Goal: Find specific page/section: Find specific page/section

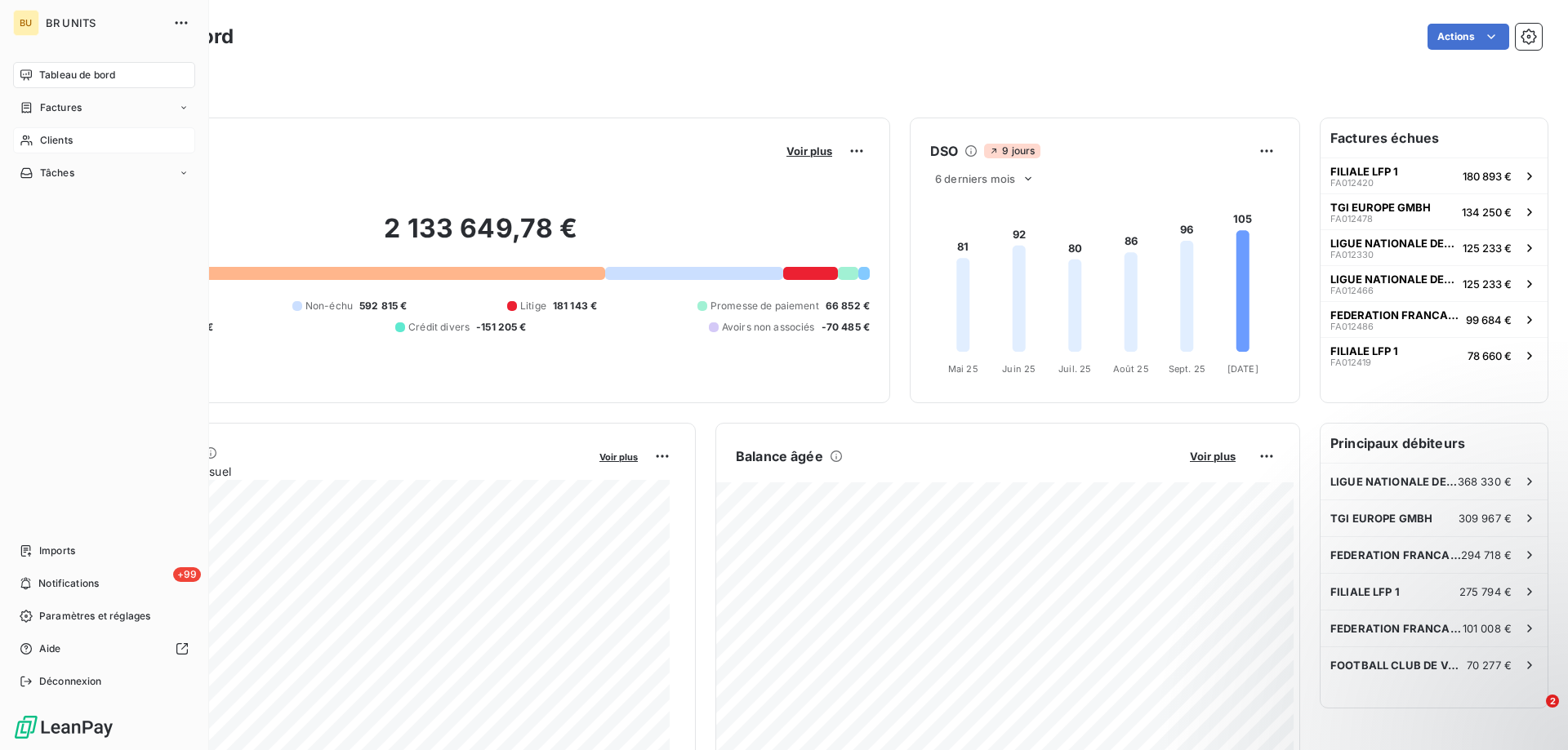
click at [61, 147] on span "Clients" at bounding box center [56, 141] width 33 height 15
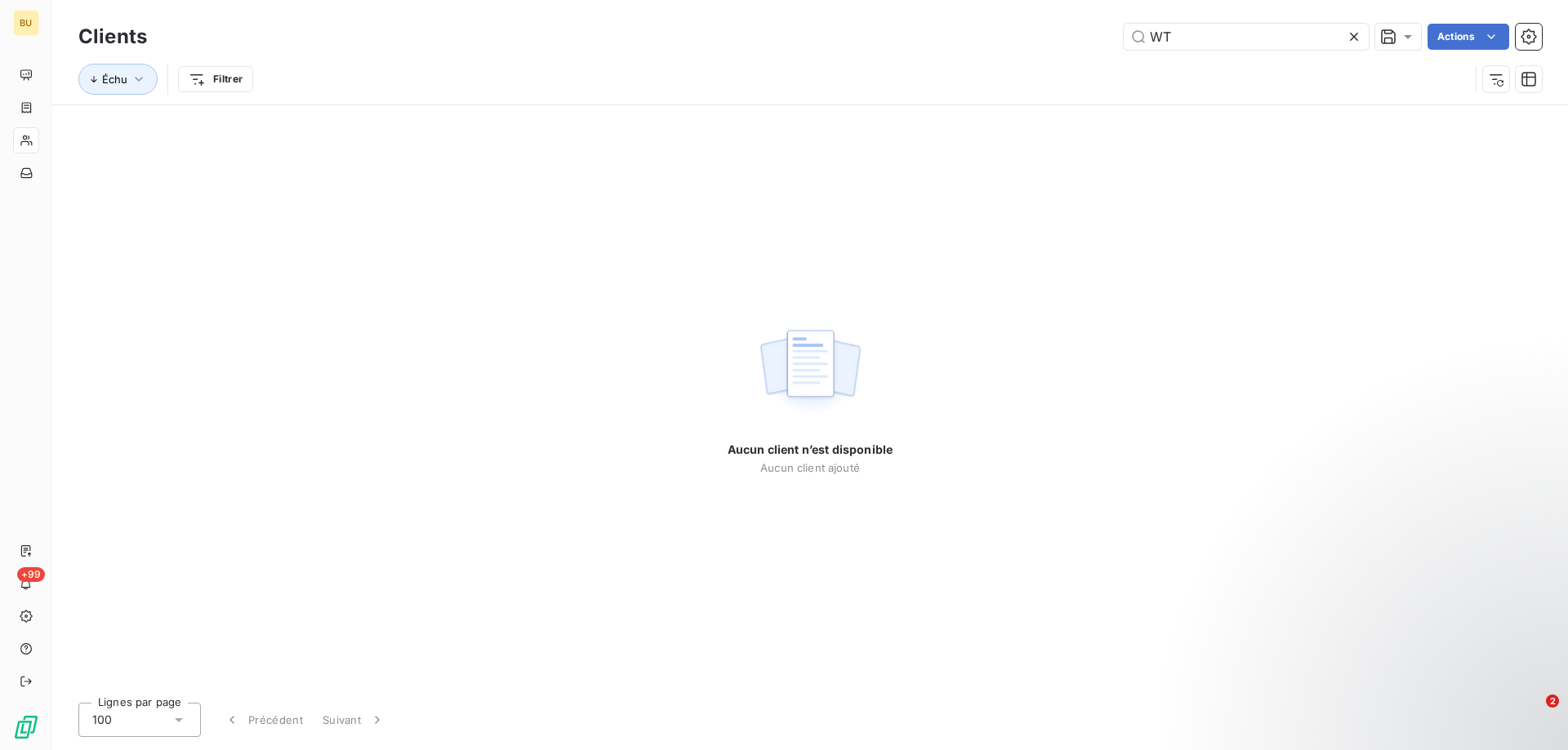
type input "W"
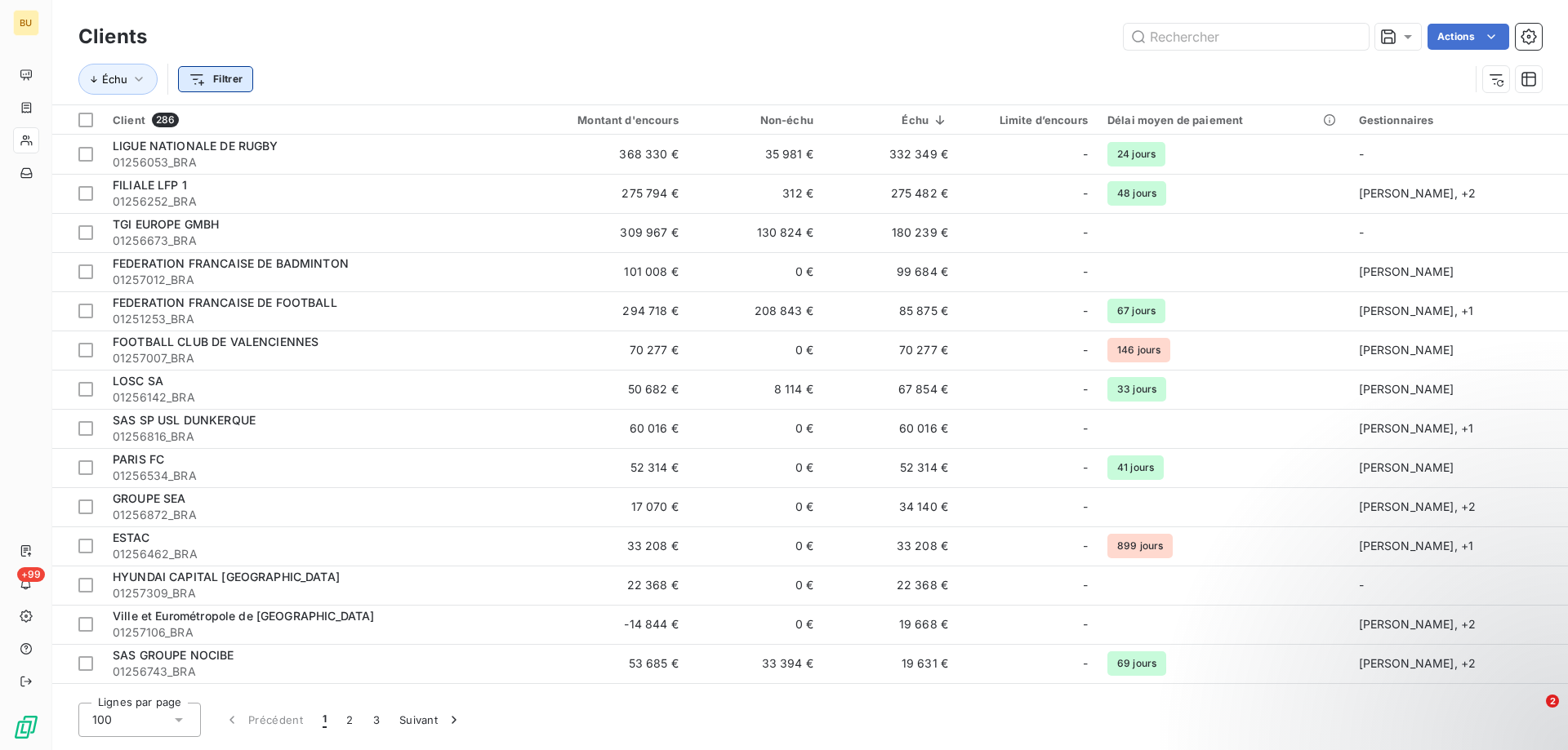
click at [194, 79] on html "BU +99 Clients Actions Échu Filtrer Client 286 Montant d'encours Non-échu Échu …" at bounding box center [784, 375] width 1568 height 750
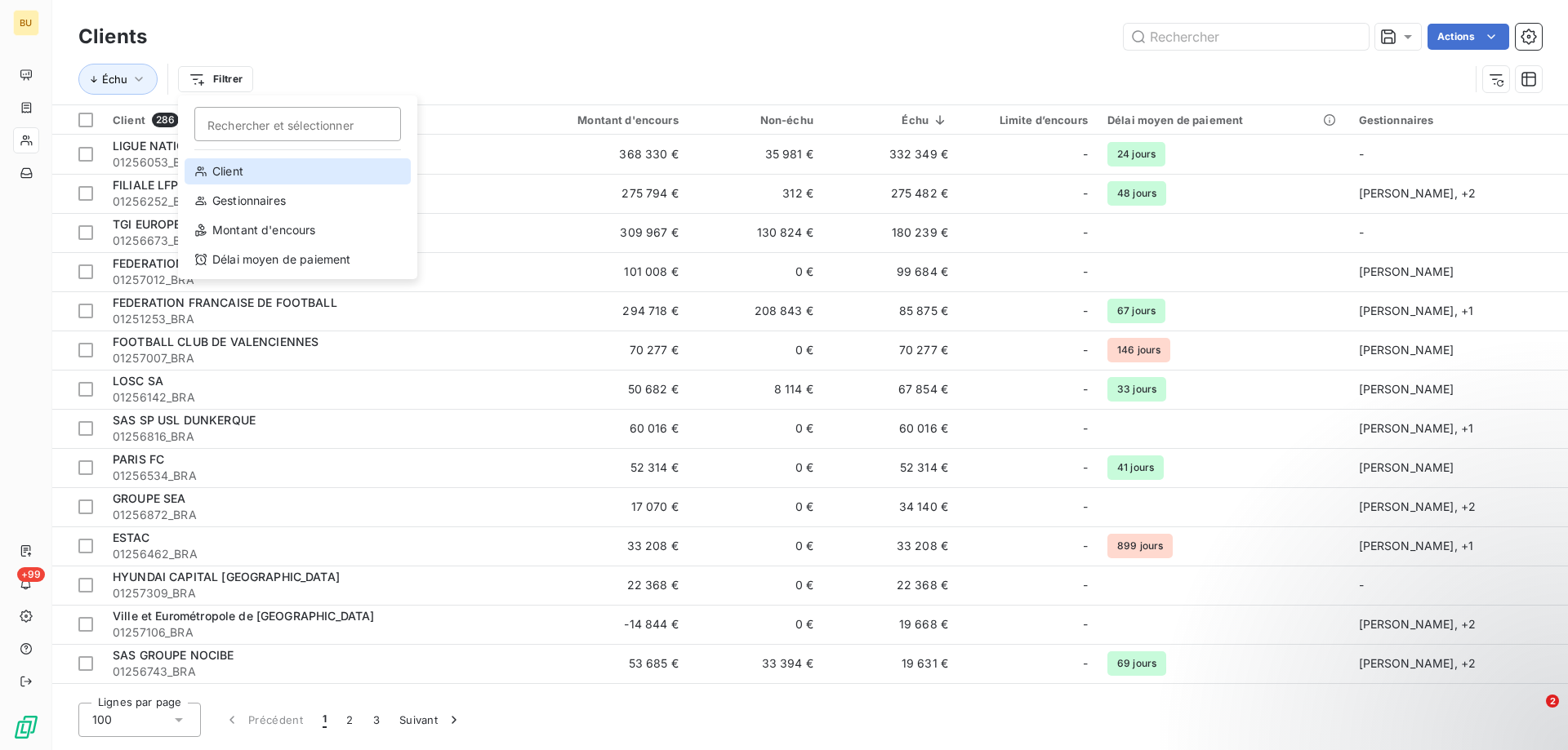
click at [234, 166] on div "Client" at bounding box center [297, 172] width 226 height 26
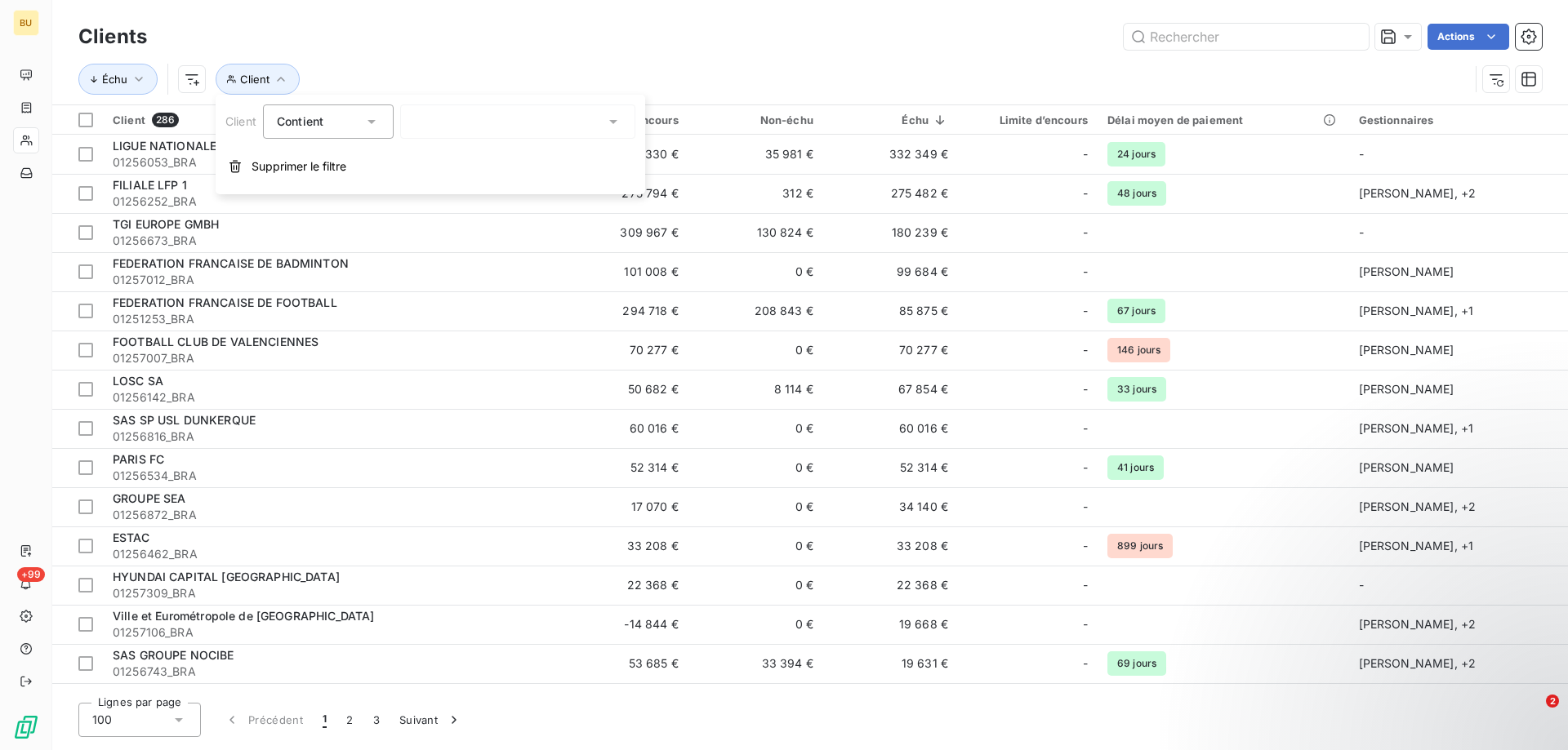
click at [343, 124] on div "Contient" at bounding box center [320, 122] width 86 height 22
click at [124, 74] on span "Échu" at bounding box center [114, 80] width 25 height 13
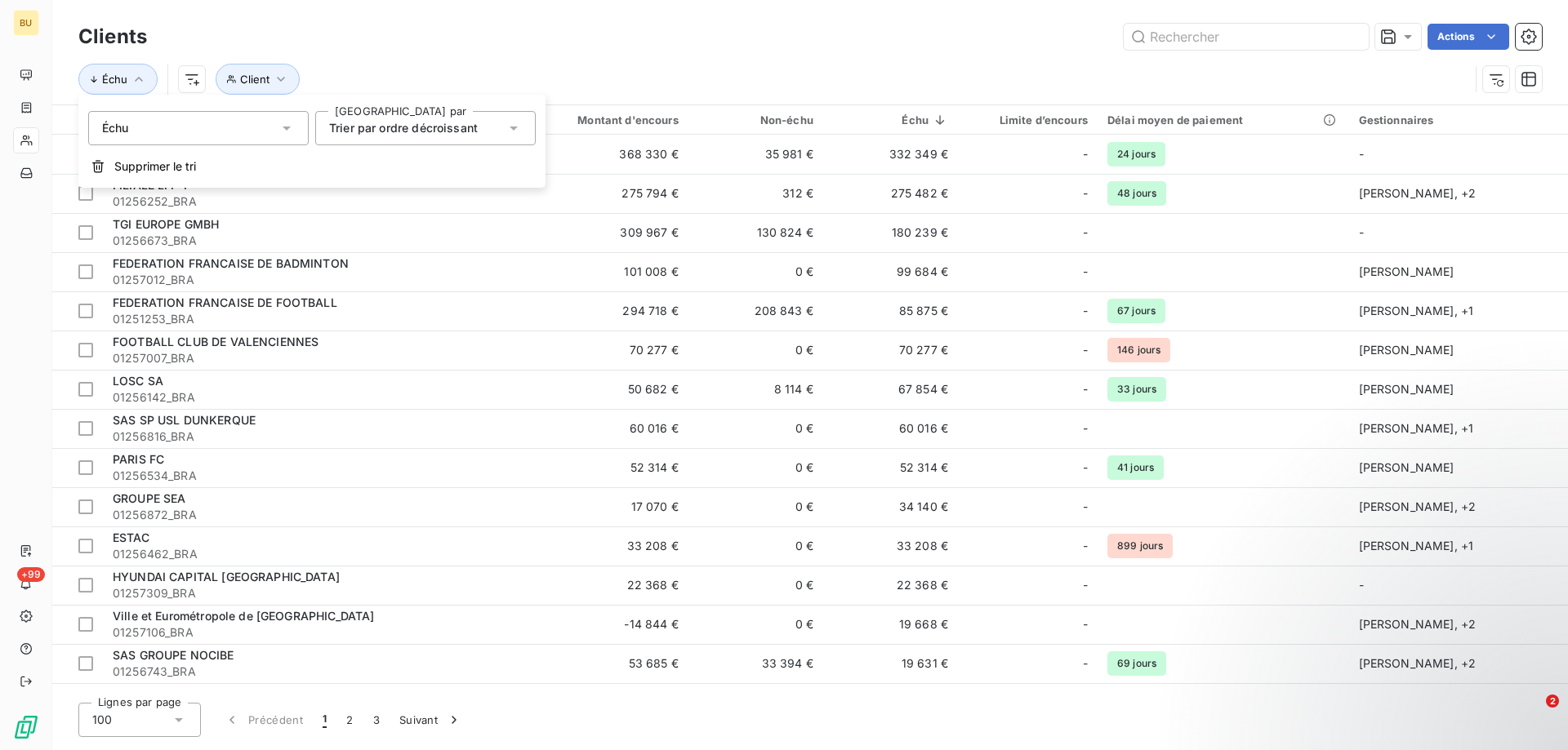
click at [285, 130] on icon at bounding box center [286, 128] width 16 height 16
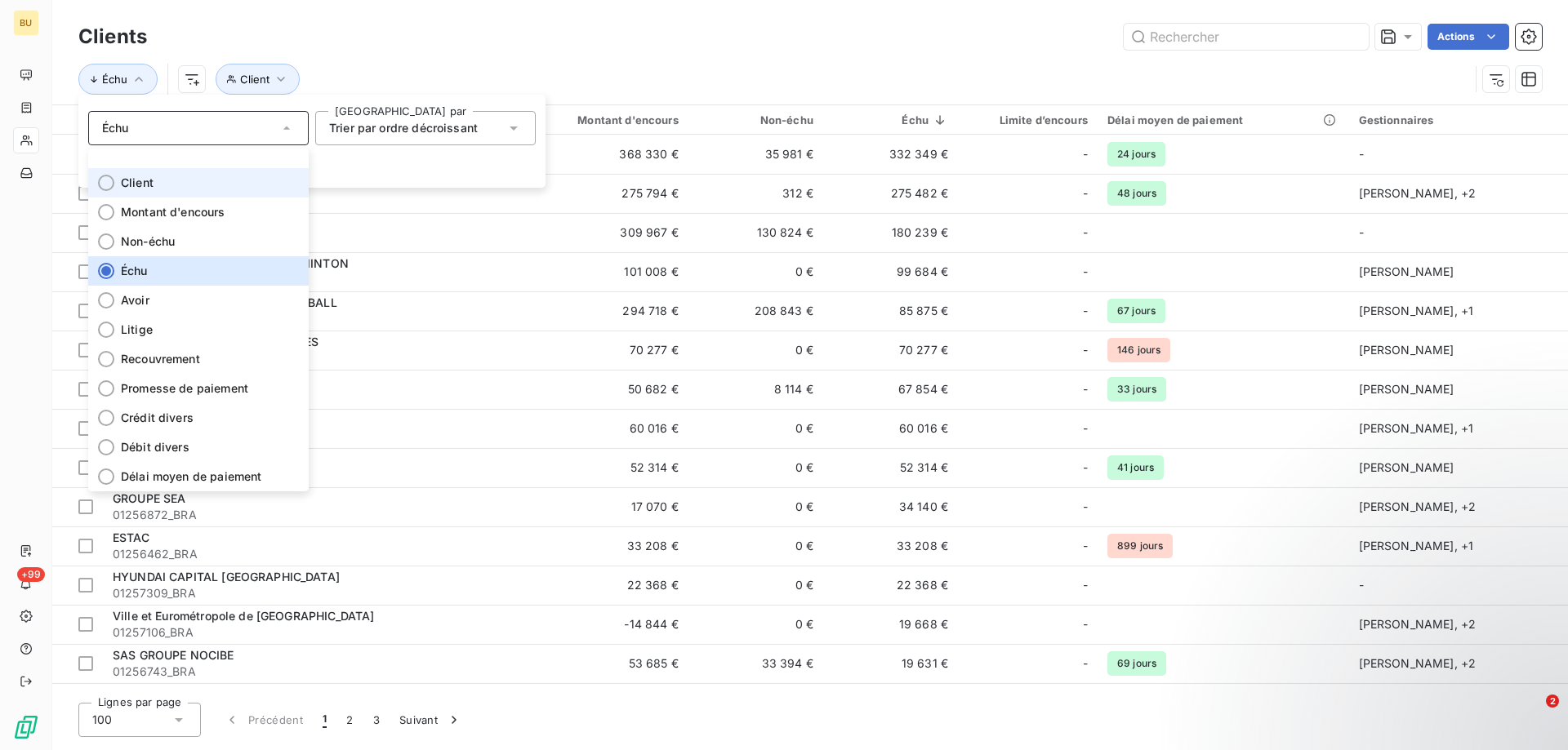
click at [174, 187] on li "Client" at bounding box center [198, 182] width 220 height 29
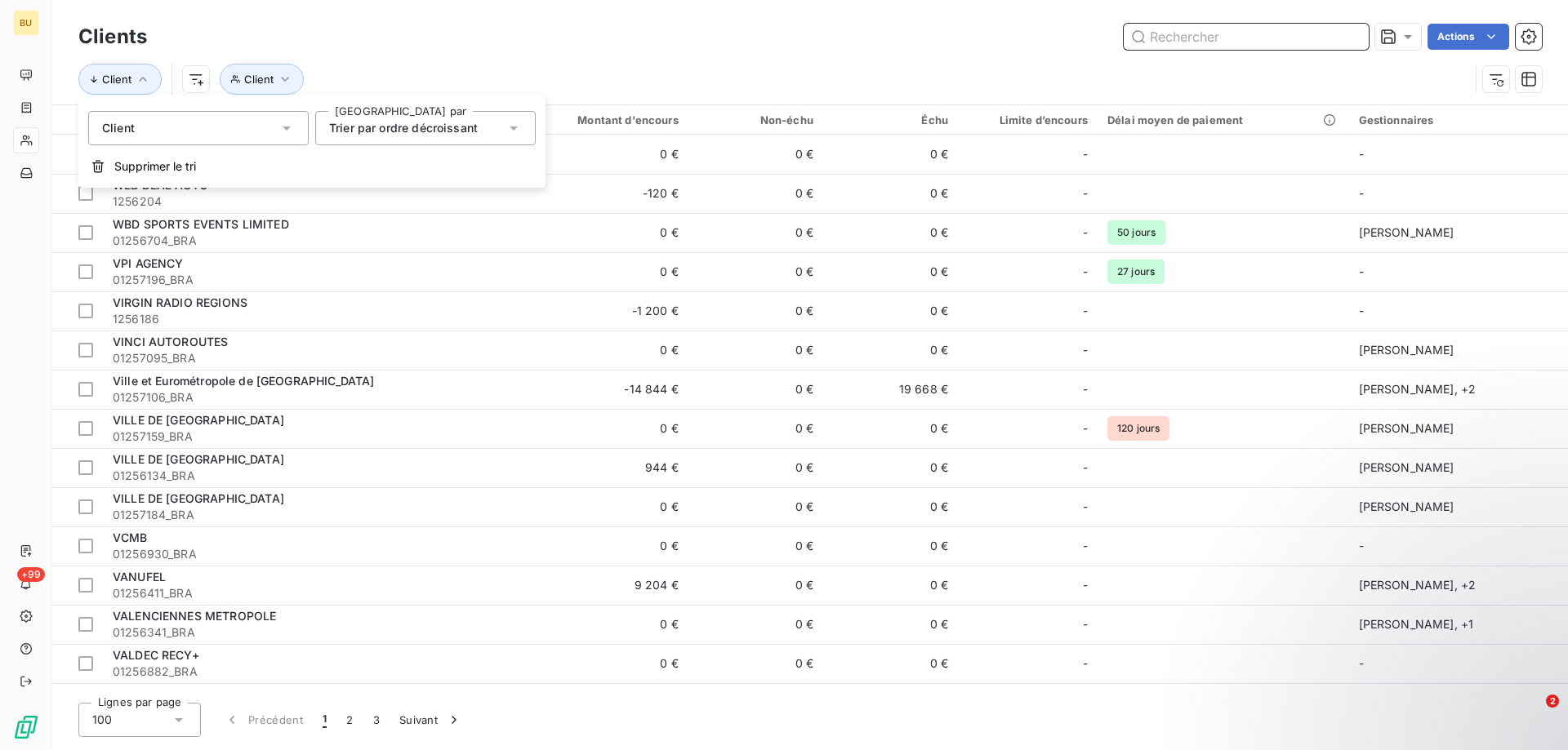
click at [1174, 41] on input "text" at bounding box center [1245, 37] width 245 height 26
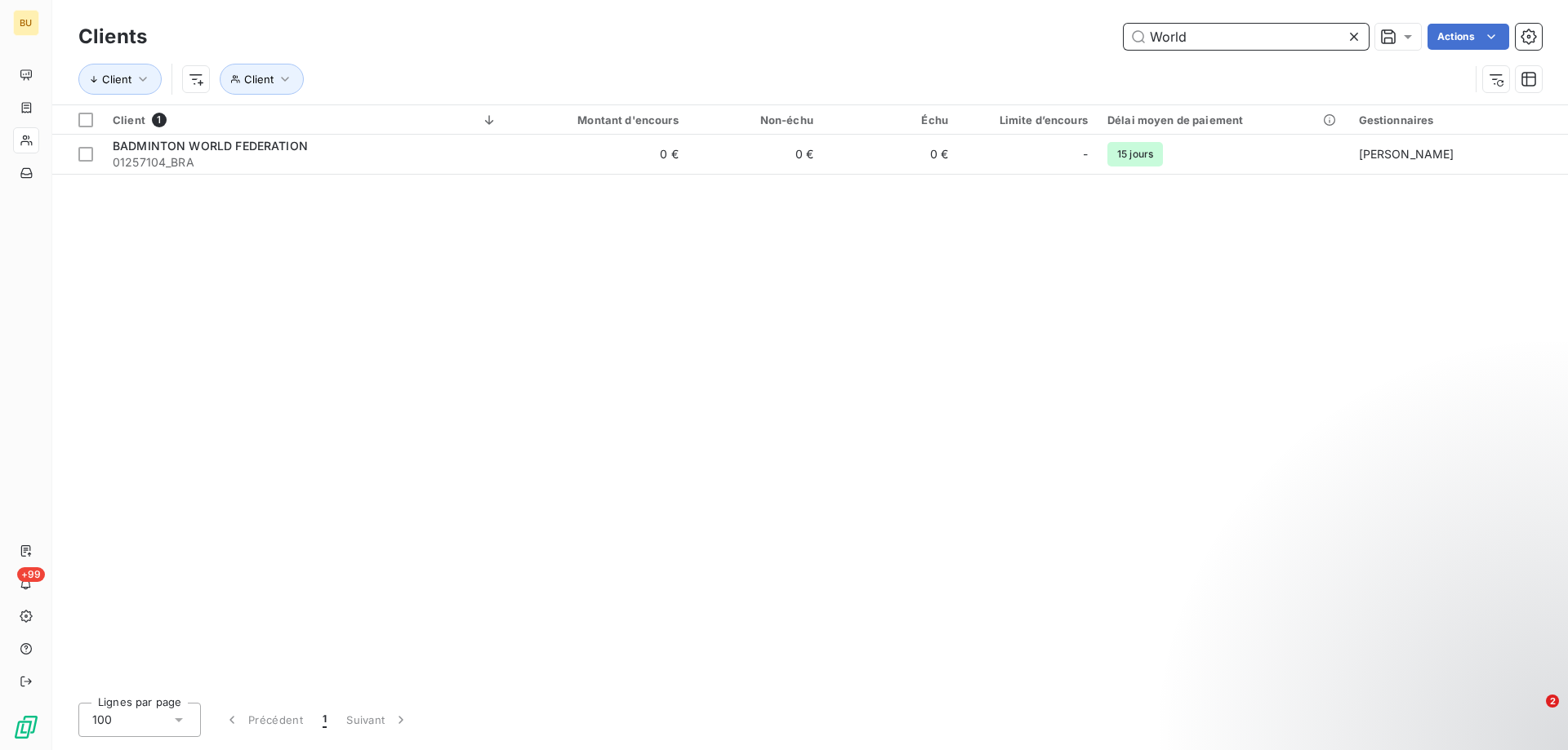
drag, startPoint x: 1199, startPoint y: 41, endPoint x: 1110, endPoint y: 45, distance: 89.1
click at [1110, 45] on div "World Actions" at bounding box center [854, 37] width 1376 height 26
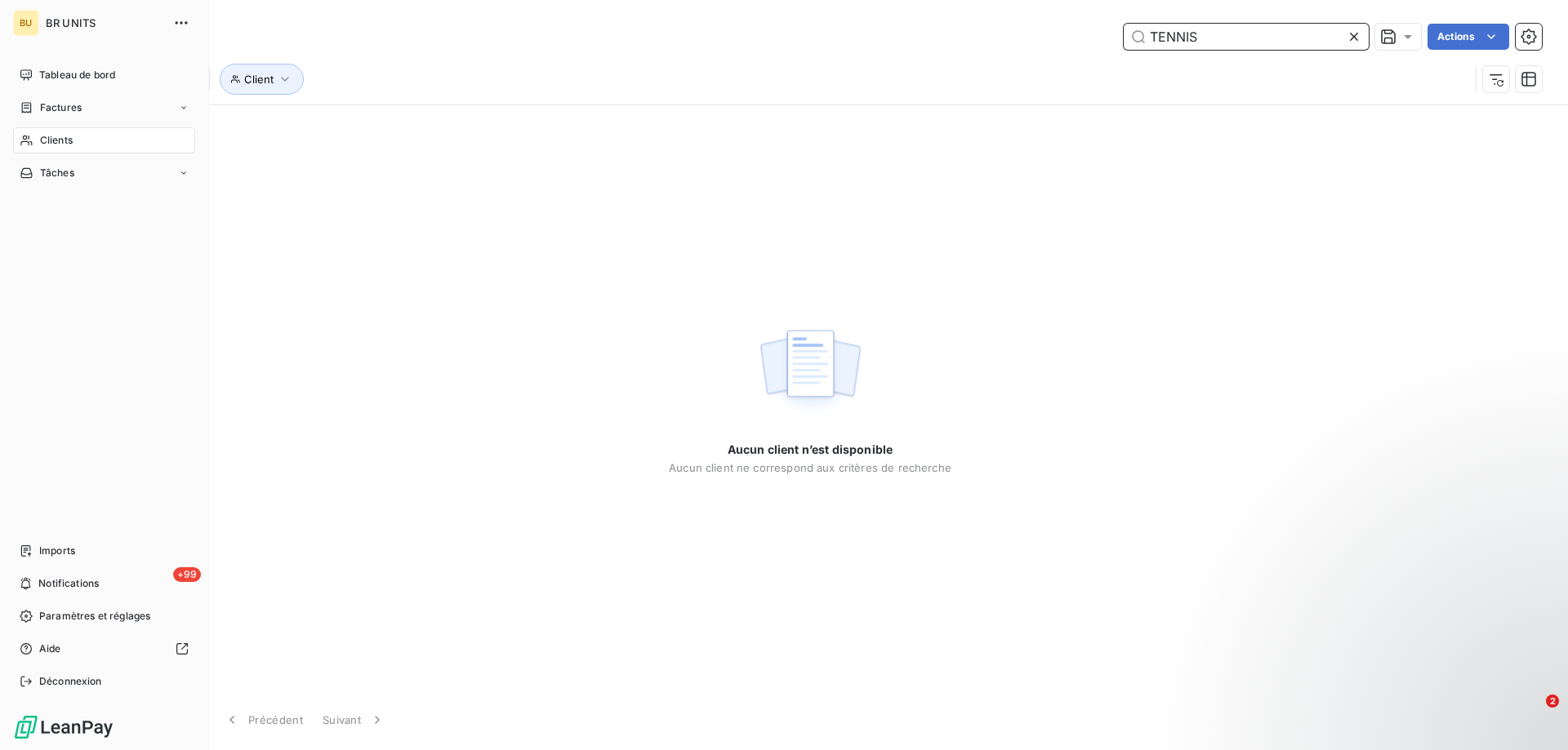
type input "TENNIS"
click at [23, 141] on icon at bounding box center [26, 141] width 14 height 13
click at [52, 148] on div "Clients" at bounding box center [104, 141] width 182 height 26
click at [58, 68] on span "Tableau de bord" at bounding box center [77, 75] width 76 height 15
